Goal: Task Accomplishment & Management: Use online tool/utility

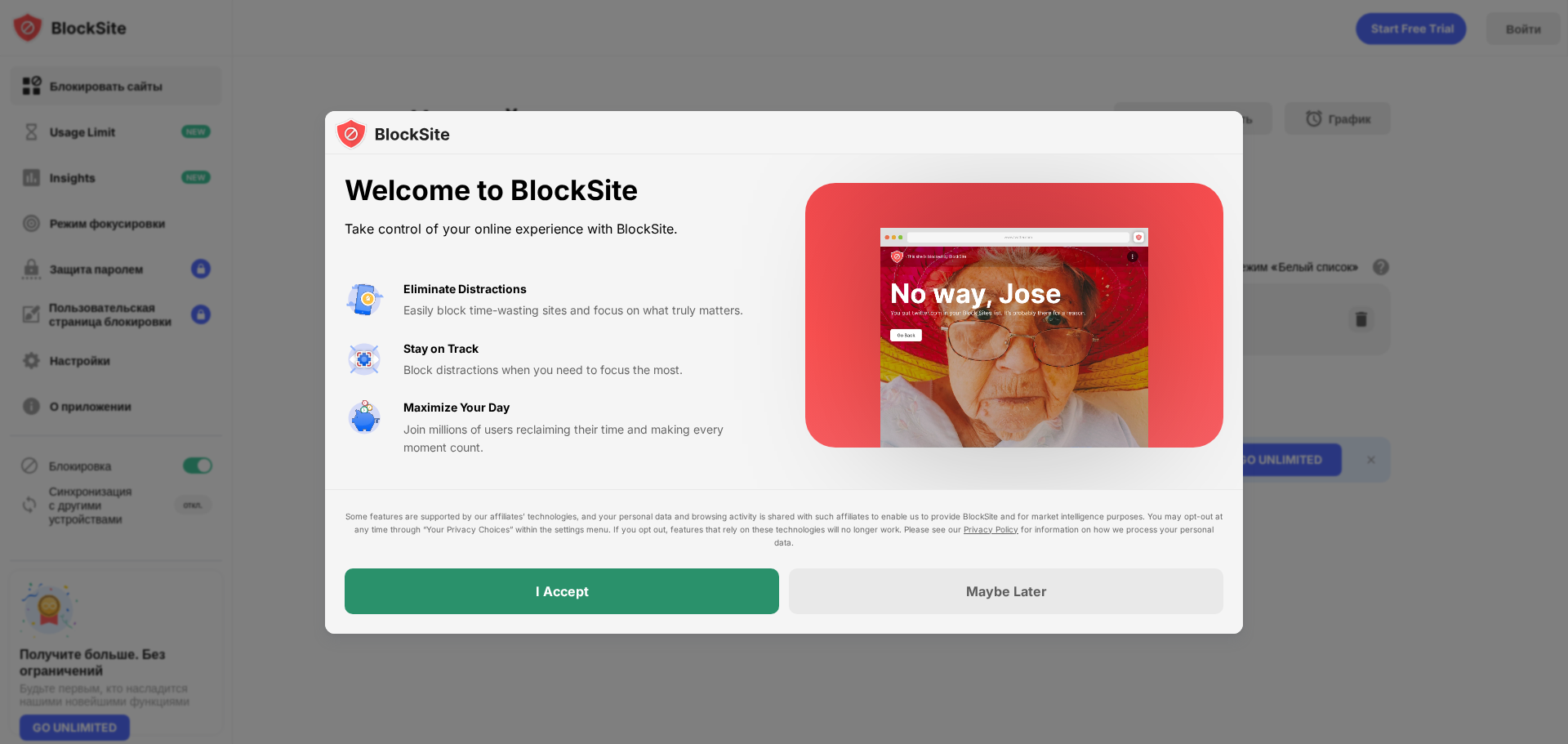
click at [619, 596] on div "I Accept" at bounding box center [561, 591] width 434 height 46
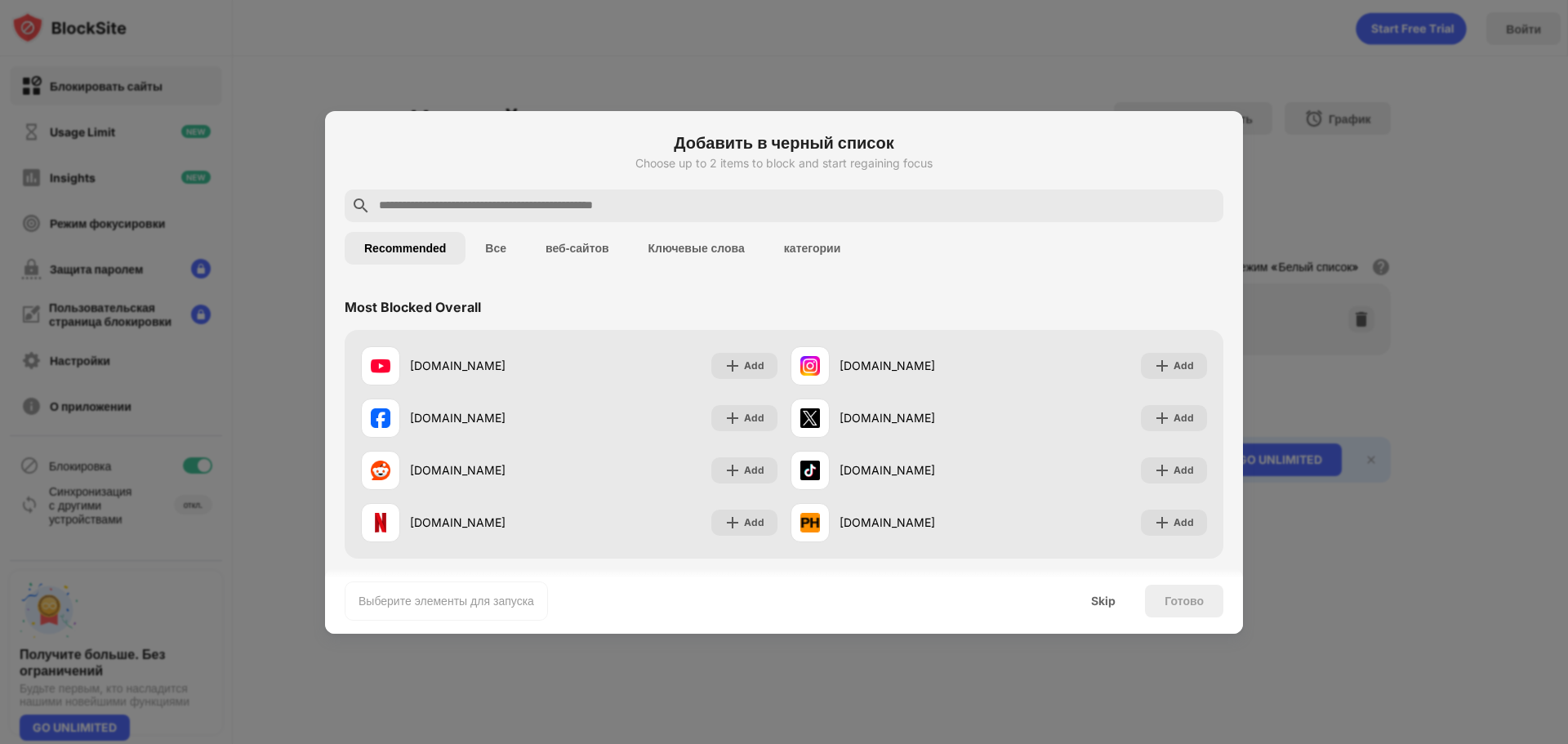
click at [639, 214] on input "text" at bounding box center [797, 205] width 839 height 19
paste input "**********"
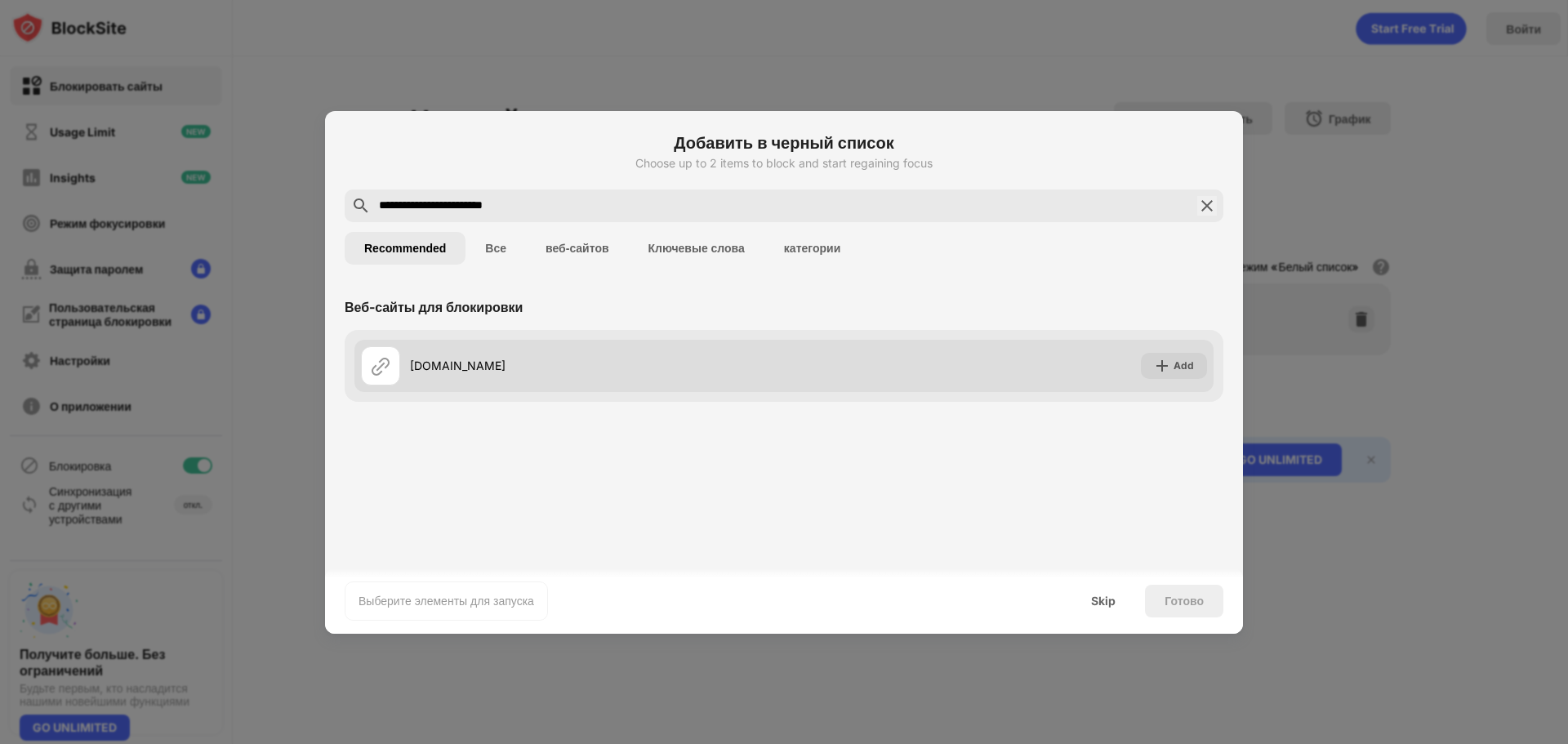
type input "**********"
click at [1182, 366] on div "Add" at bounding box center [1184, 366] width 20 height 16
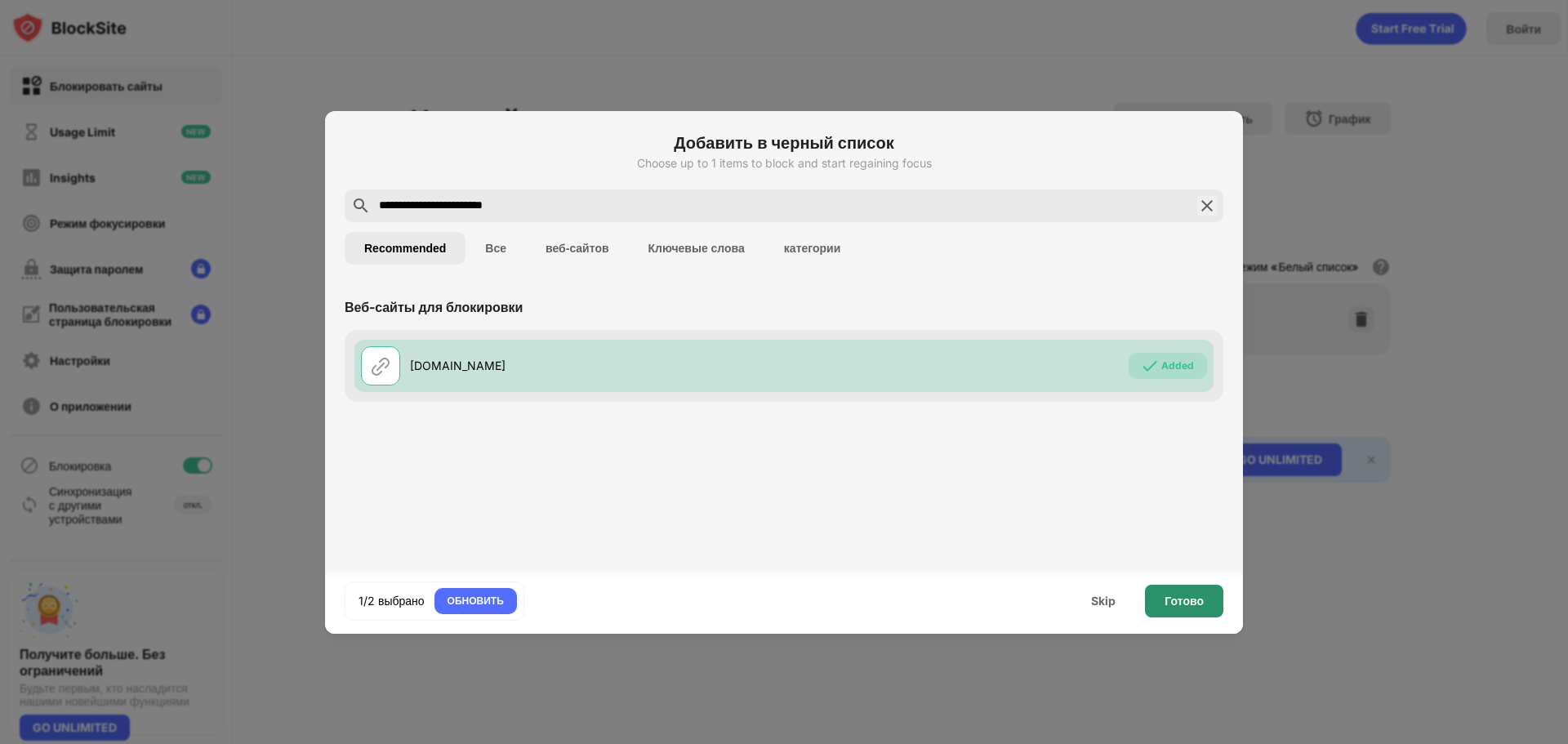
click at [1179, 605] on div "Готово" at bounding box center [1184, 601] width 39 height 13
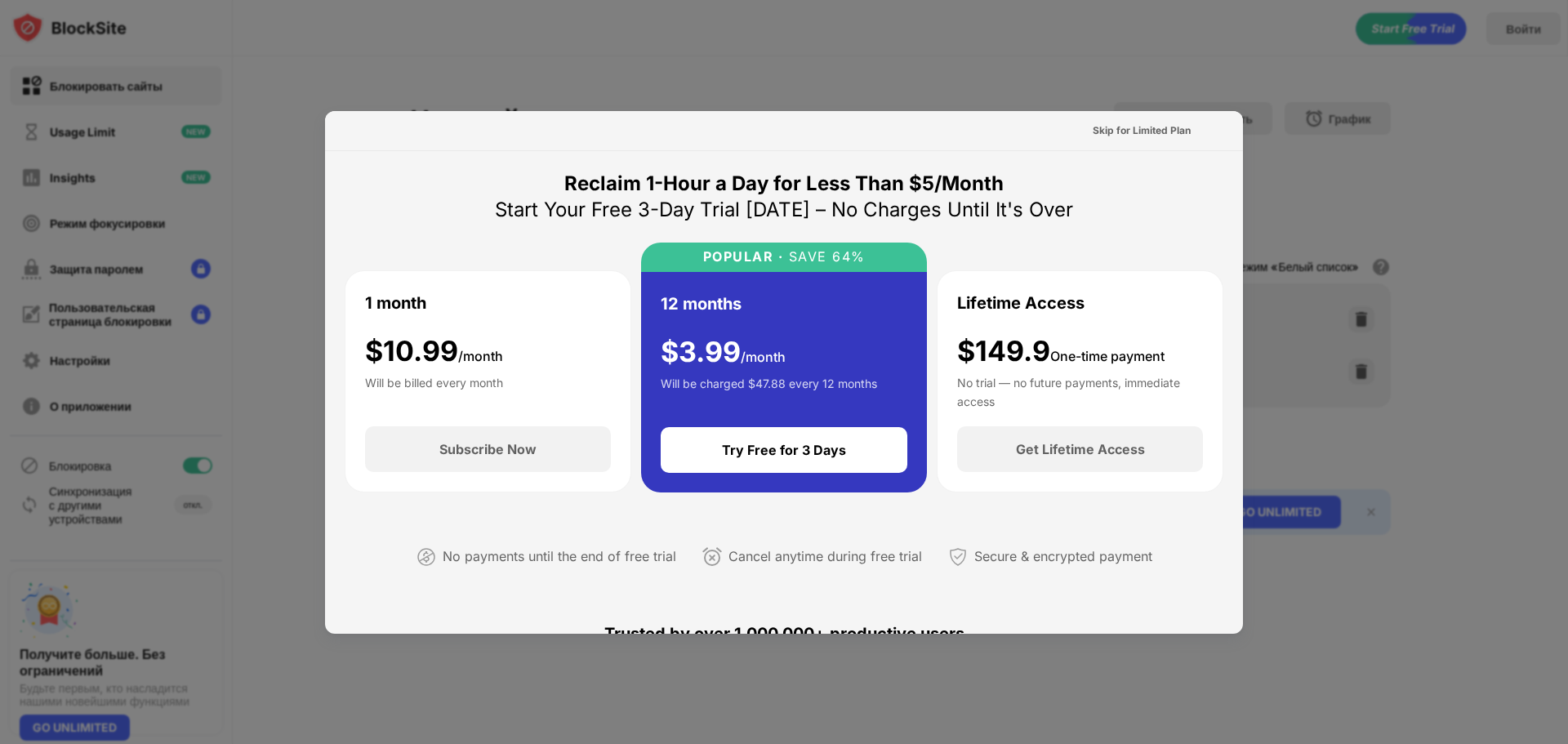
click at [1351, 342] on div at bounding box center [784, 372] width 1568 height 744
click at [1328, 309] on div at bounding box center [784, 372] width 1568 height 744
click at [1151, 133] on div "Skip for Limited Plan" at bounding box center [1141, 131] width 98 height 16
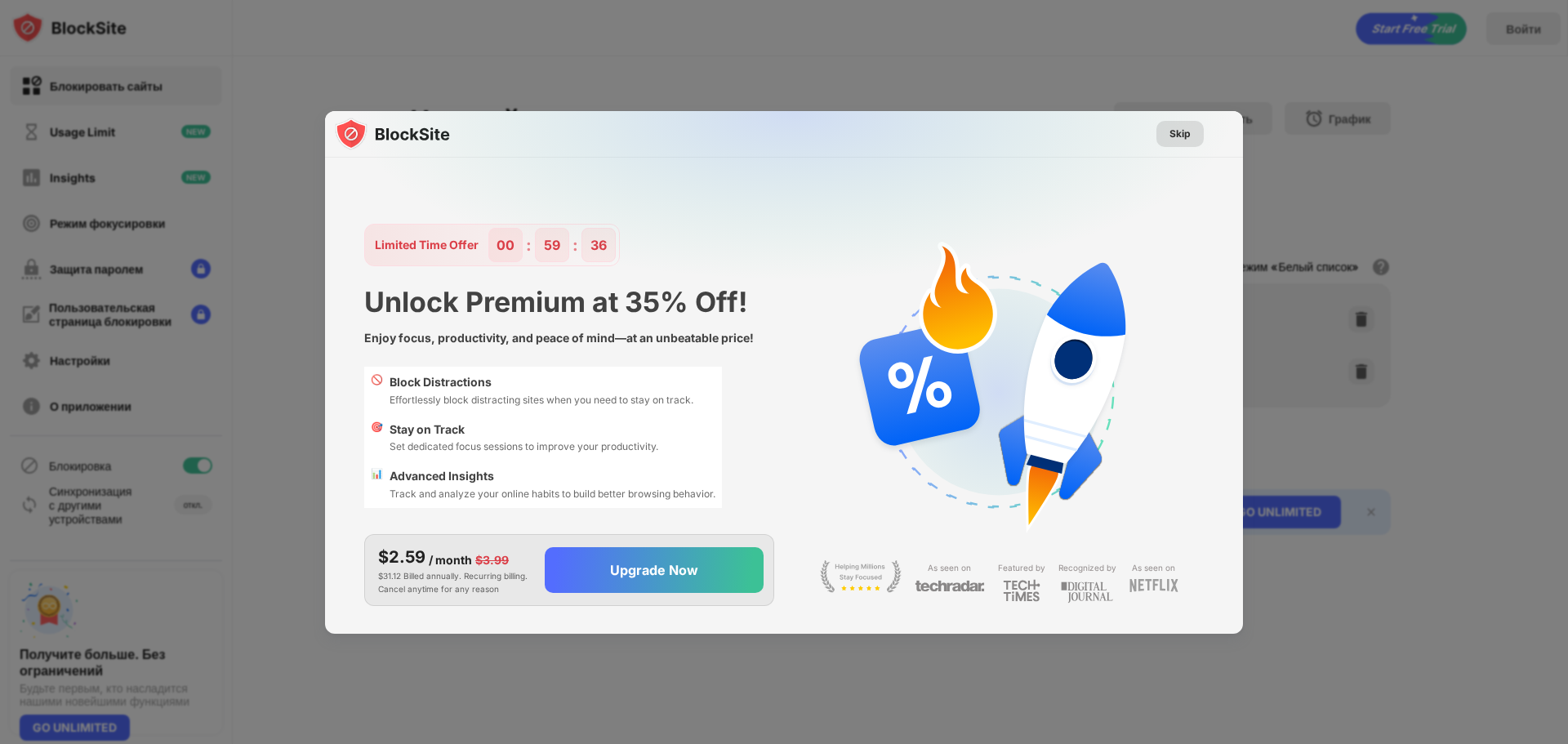
click at [1182, 130] on div "Skip" at bounding box center [1179, 134] width 21 height 16
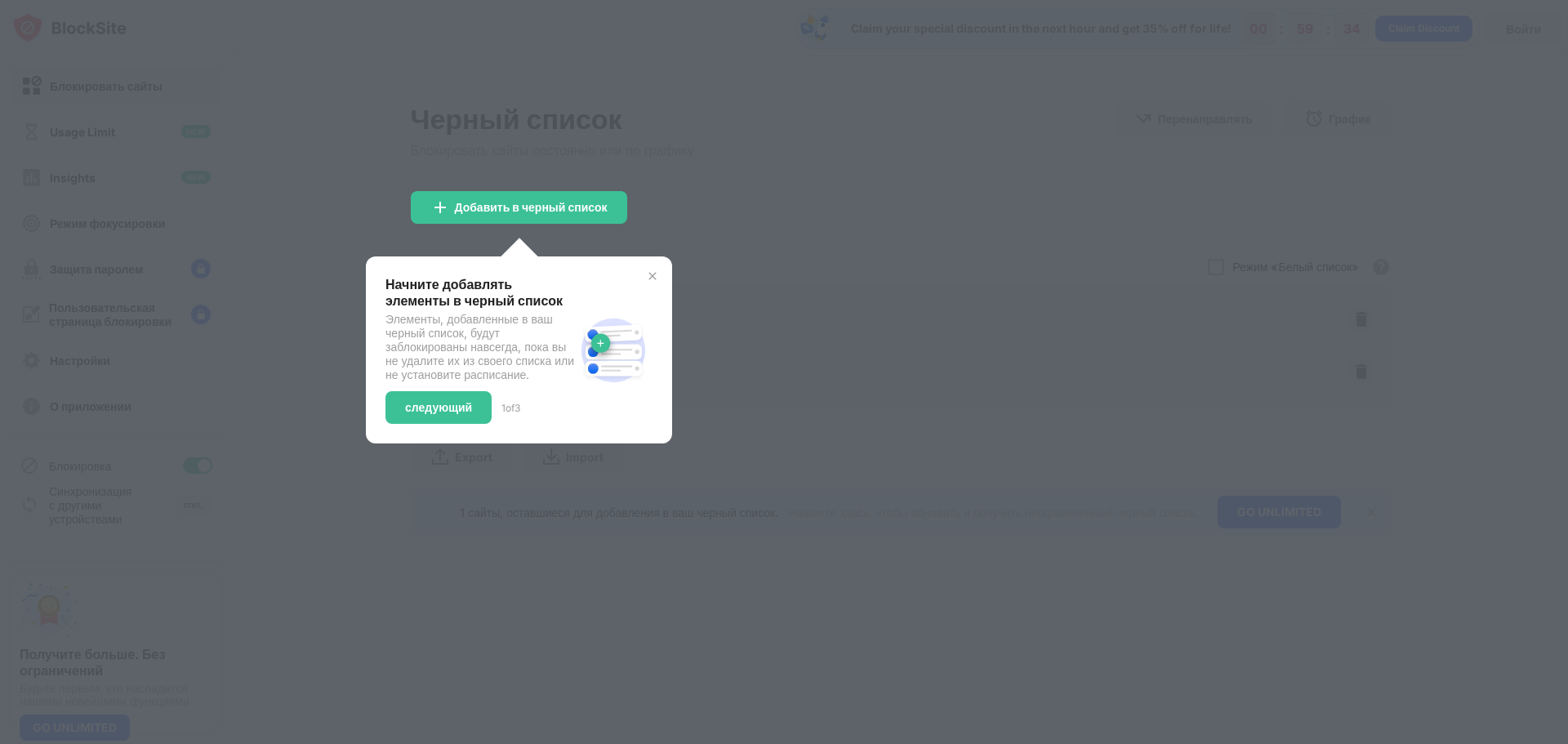
click at [665, 274] on div "Начните добавлять элементы в черный список Элементы, добавленные в ваш черный с…" at bounding box center [518, 349] width 306 height 187
click at [657, 276] on img at bounding box center [653, 276] width 13 height 13
